Goal: Information Seeking & Learning: Learn about a topic

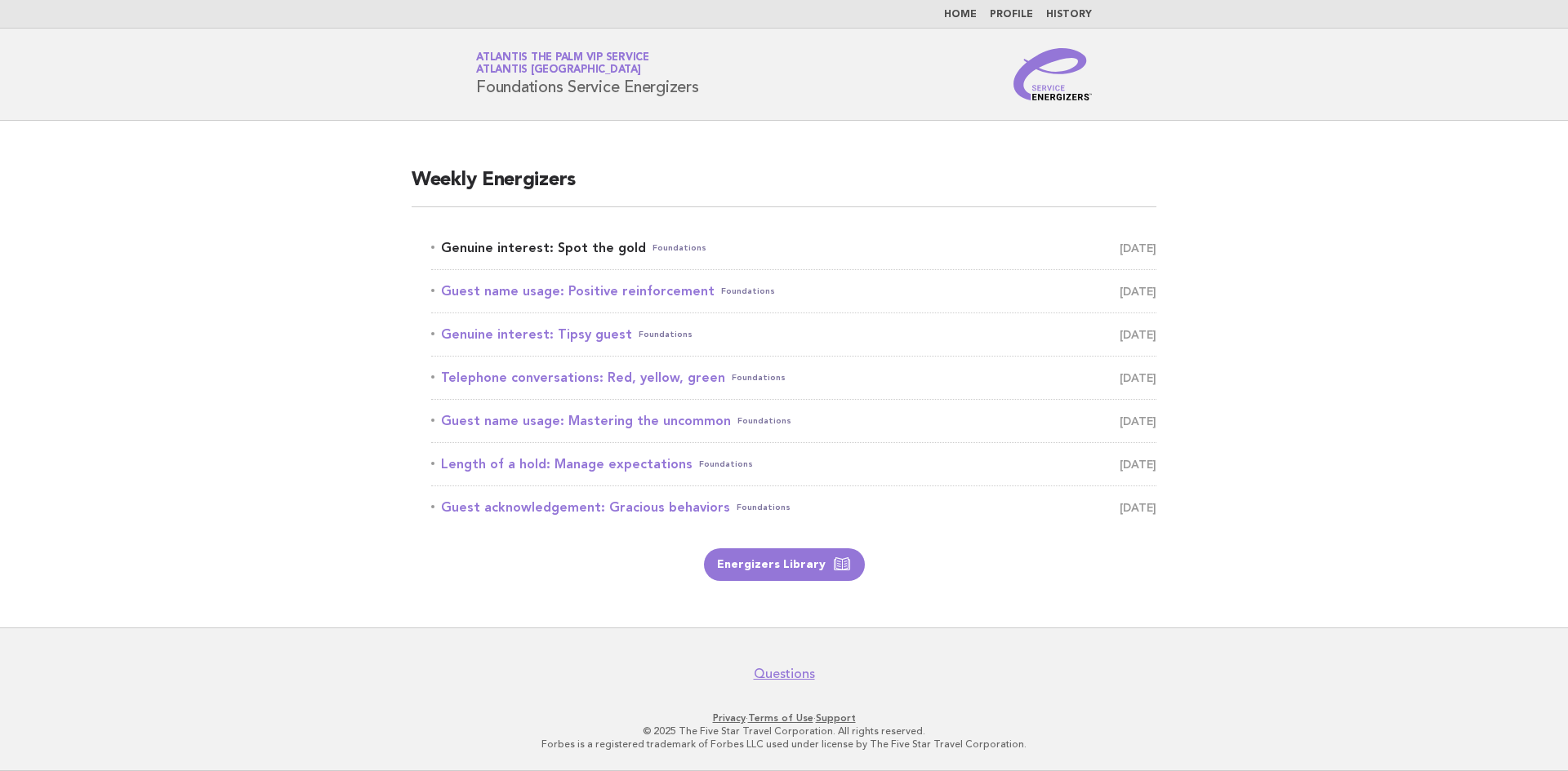
drag, startPoint x: 0, startPoint y: 0, endPoint x: 513, endPoint y: 239, distance: 565.9
click at [513, 239] on link "Genuine interest: Spot the gold Foundations [DATE]" at bounding box center [794, 247] width 725 height 23
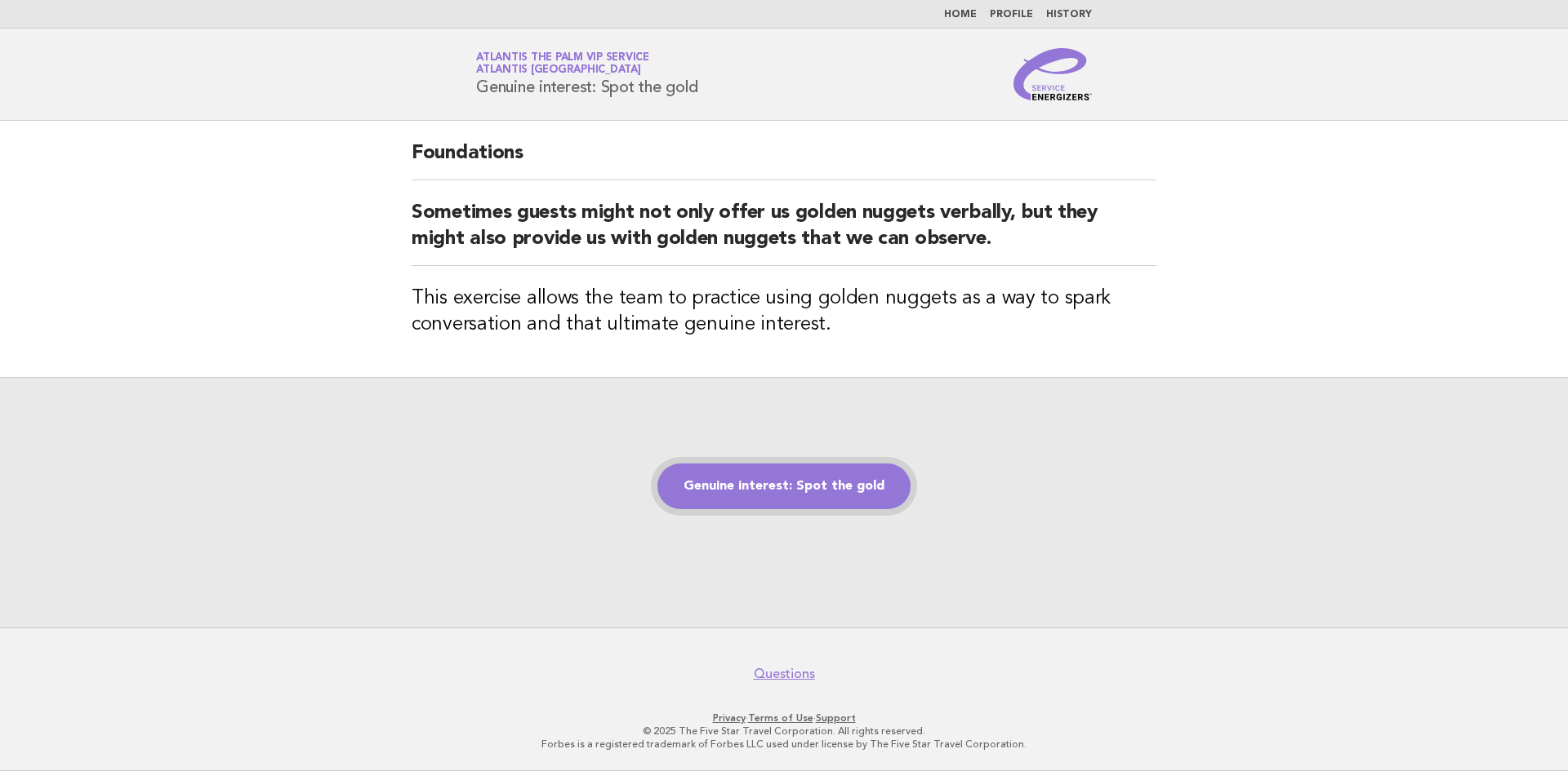
click at [827, 487] on link "Genuine interest: Spot the gold" at bounding box center [784, 486] width 253 height 46
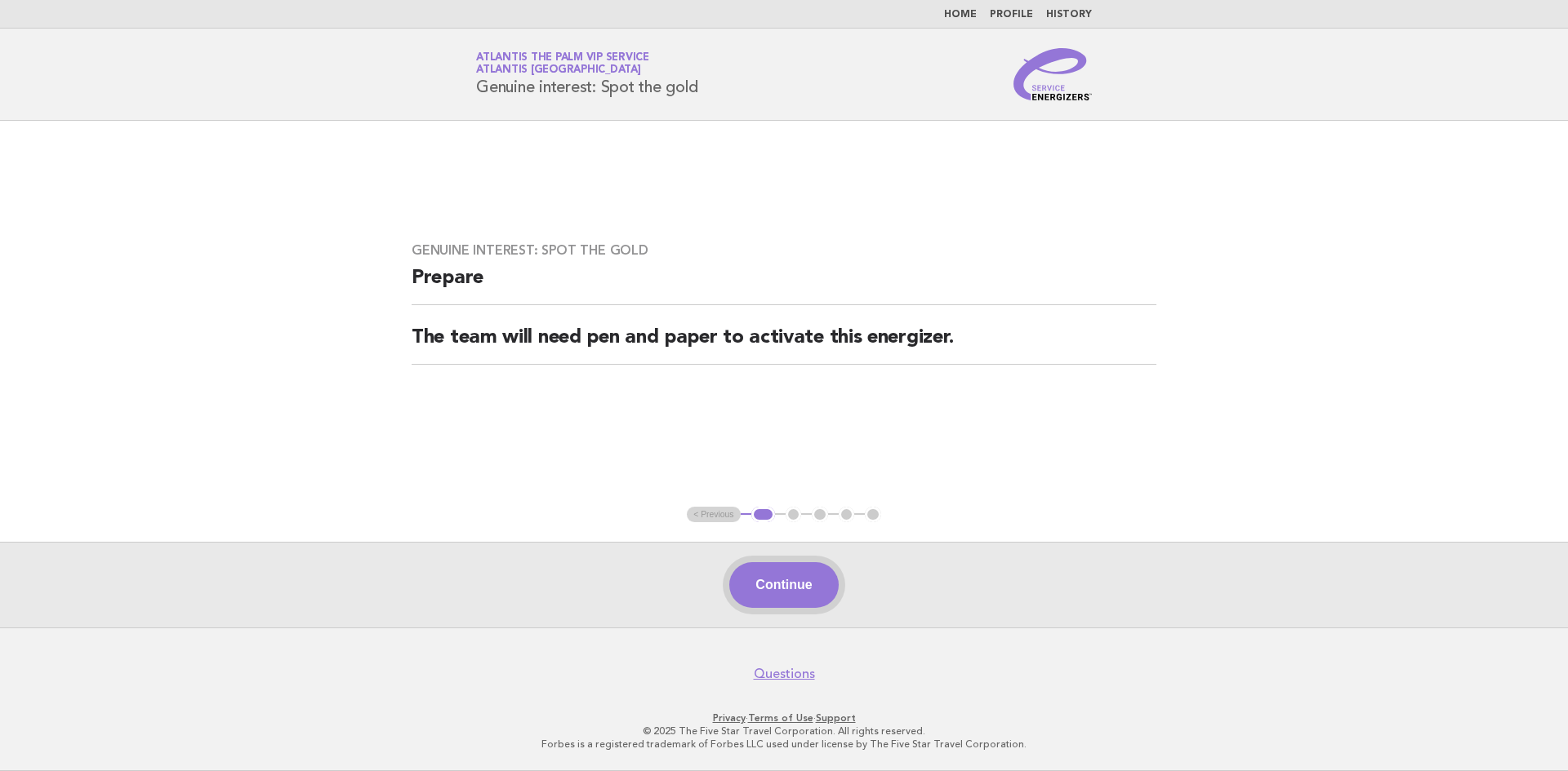
click at [777, 592] on button "Continue" at bounding box center [784, 585] width 109 height 46
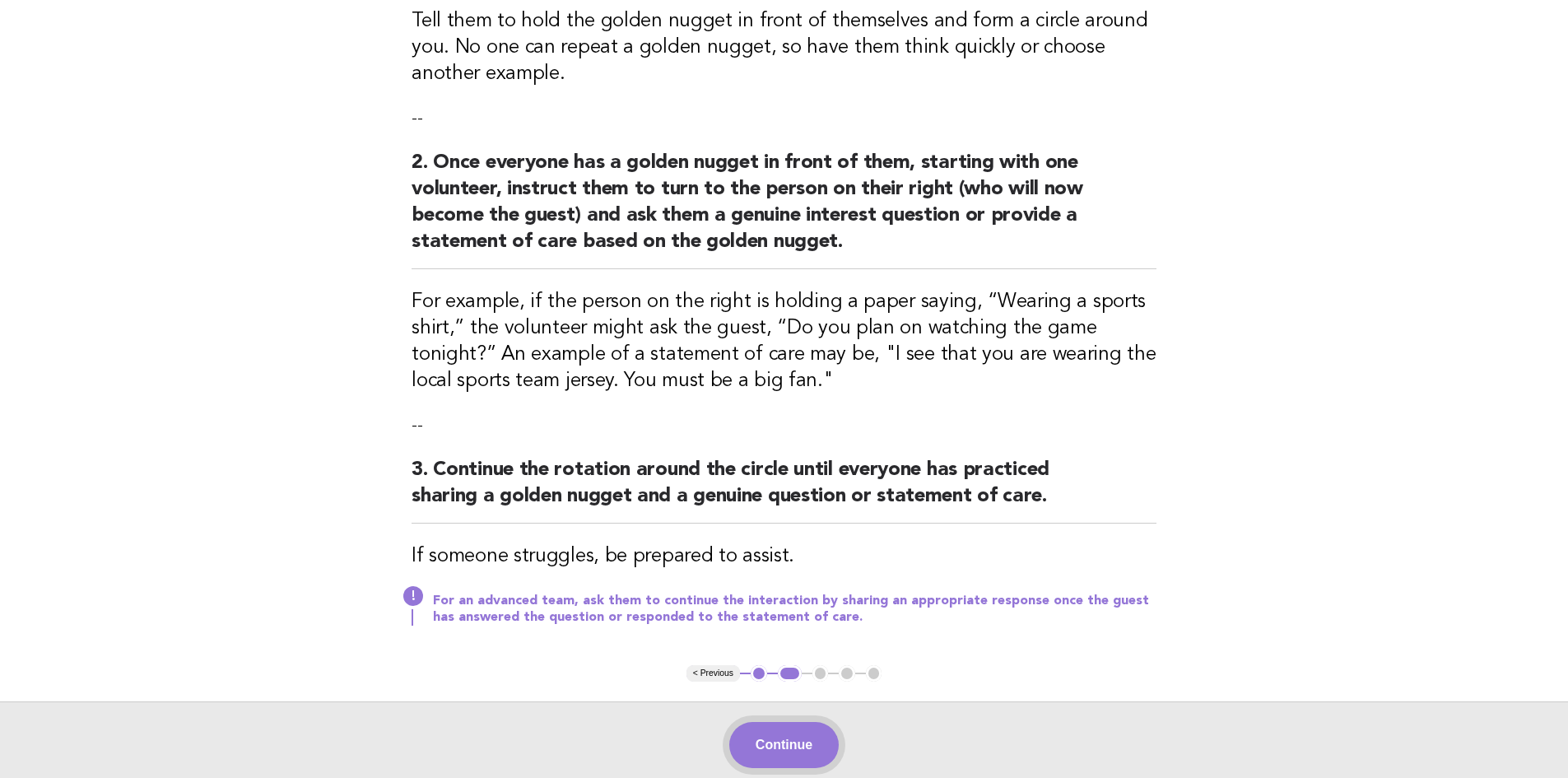
click at [778, 732] on button "Continue" at bounding box center [784, 745] width 110 height 46
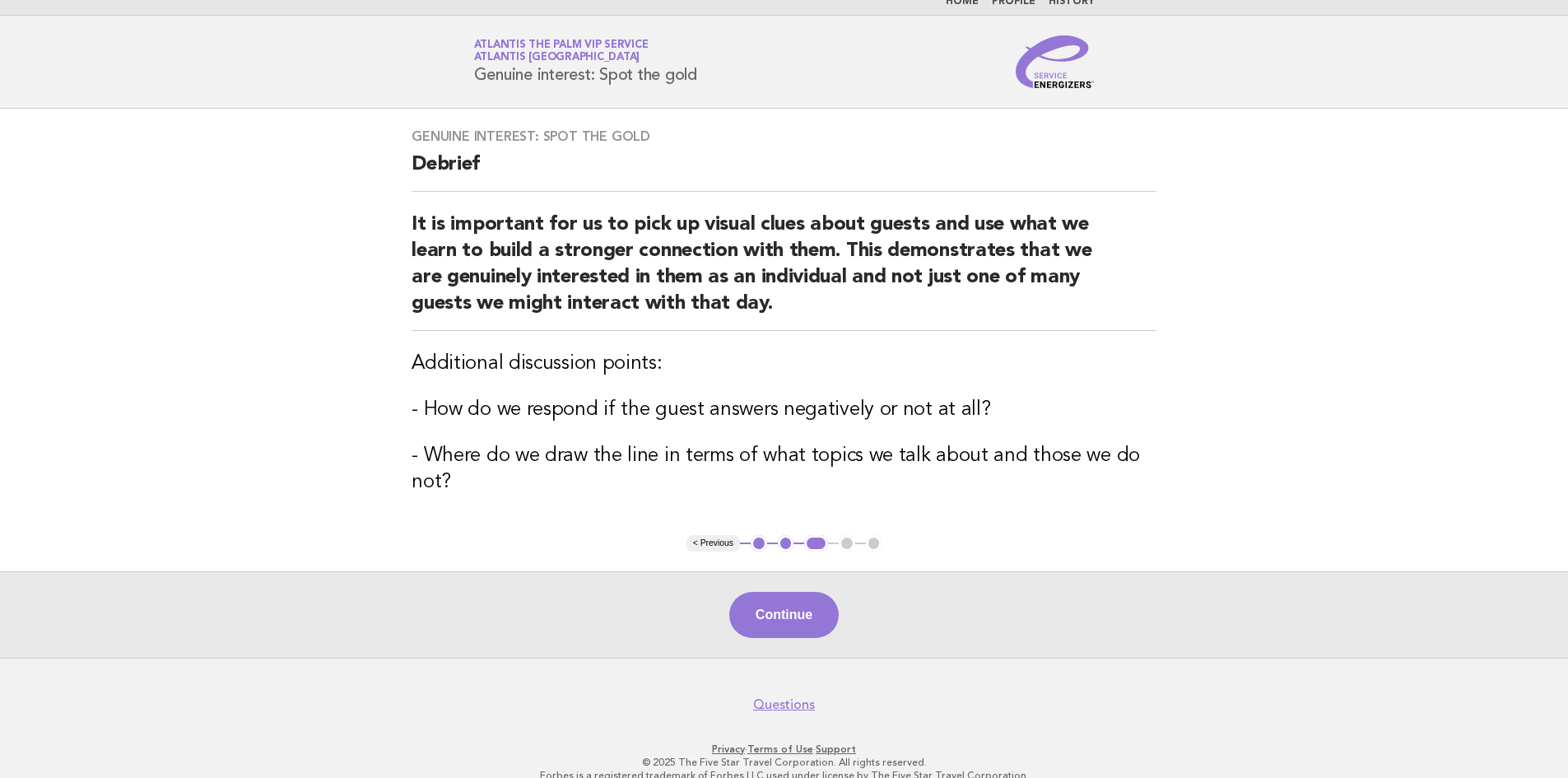
scroll to position [37, 0]
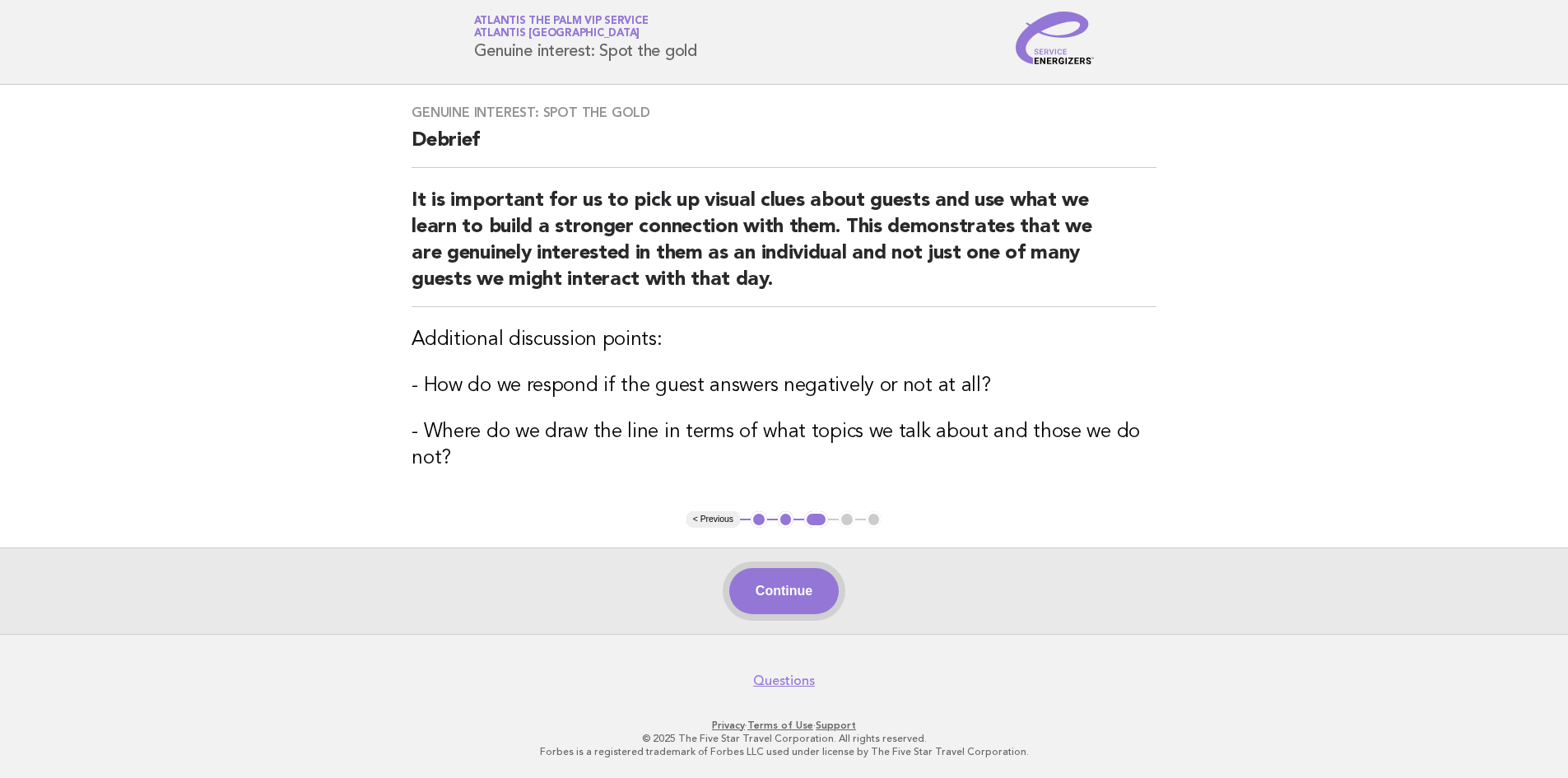
click at [787, 593] on button "Continue" at bounding box center [784, 591] width 110 height 46
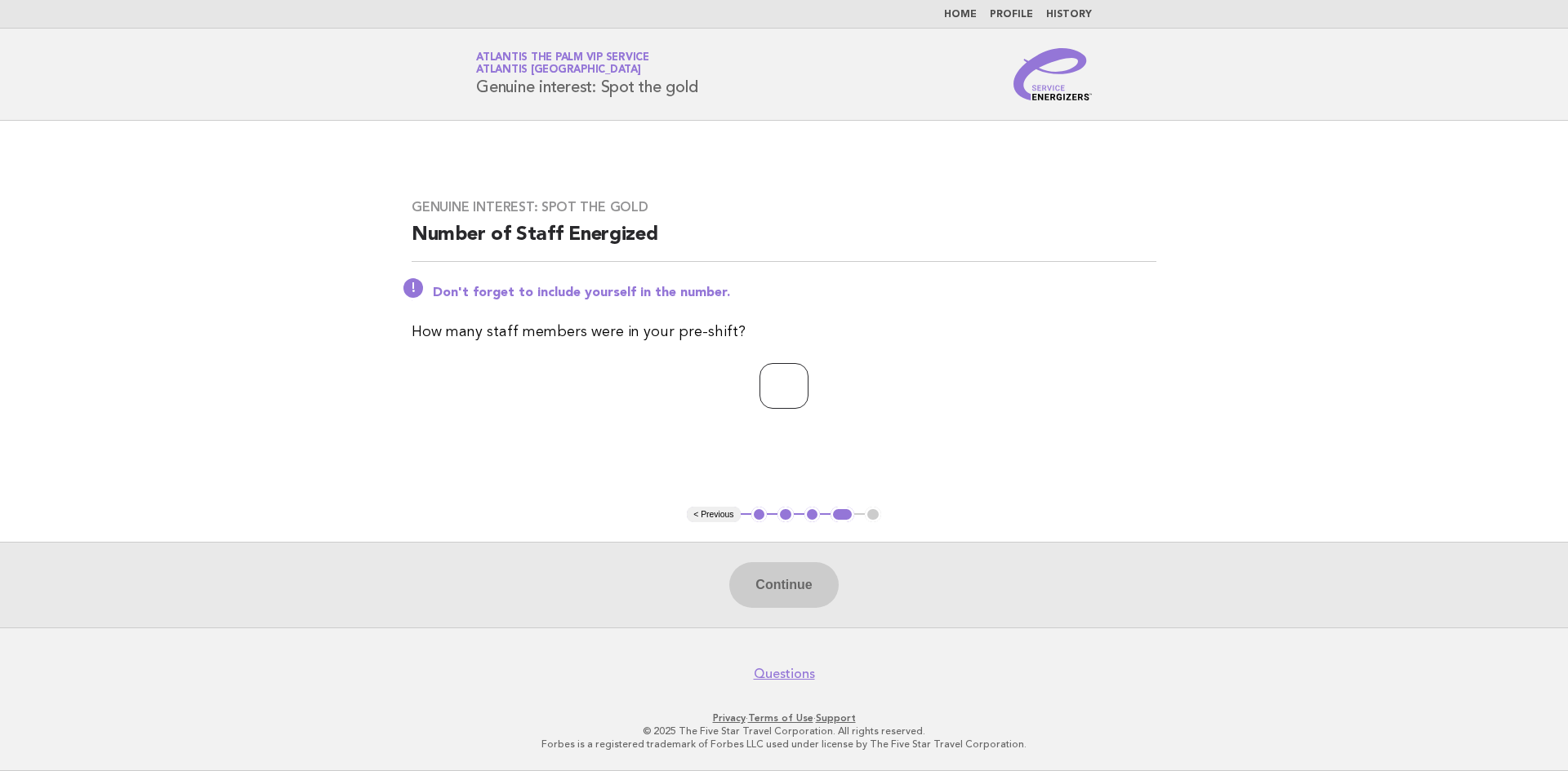
click at [760, 379] on input "number" at bounding box center [784, 386] width 49 height 46
drag, startPoint x: 773, startPoint y: 382, endPoint x: 672, endPoint y: 382, distance: 101.0
click at [682, 388] on p "*" at bounding box center [783, 386] width 745 height 46
type input "*"
click at [797, 571] on button "Continue" at bounding box center [784, 585] width 109 height 46
